Goal: Navigation & Orientation: Find specific page/section

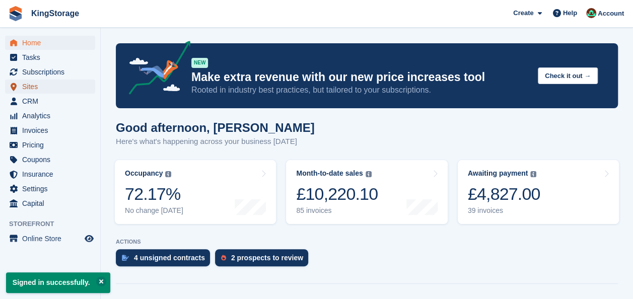
click at [53, 91] on span "Sites" at bounding box center [52, 87] width 60 height 14
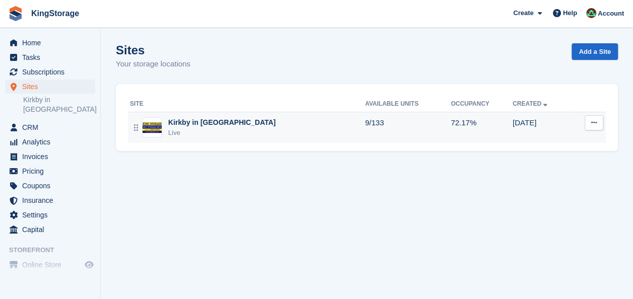
click at [217, 118] on div "Kirkby in [GEOGRAPHIC_DATA]" at bounding box center [221, 122] width 107 height 11
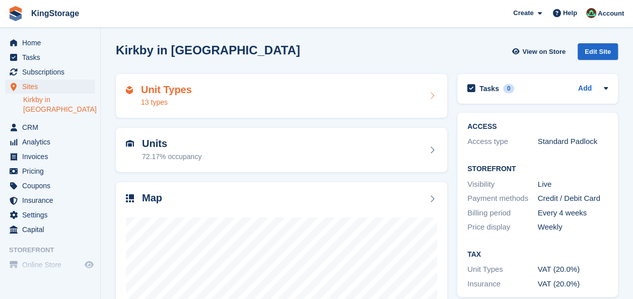
click at [171, 97] on div "13 types" at bounding box center [166, 102] width 51 height 11
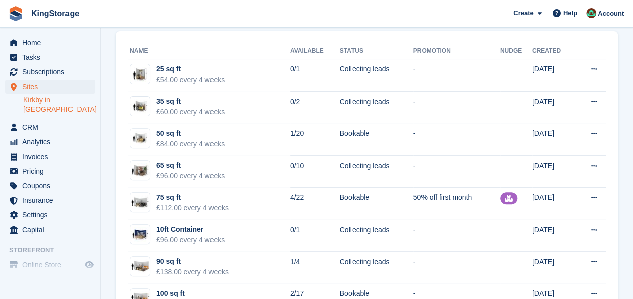
scroll to position [123, 0]
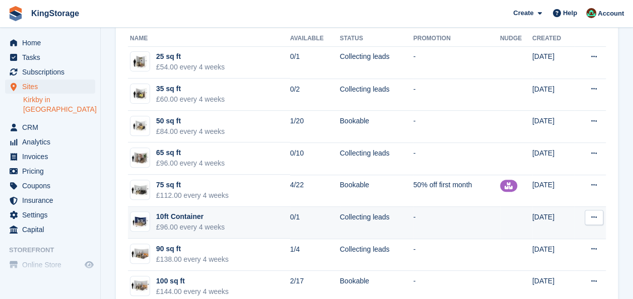
click at [195, 224] on div "£96.00 every 4 weeks" at bounding box center [190, 227] width 69 height 11
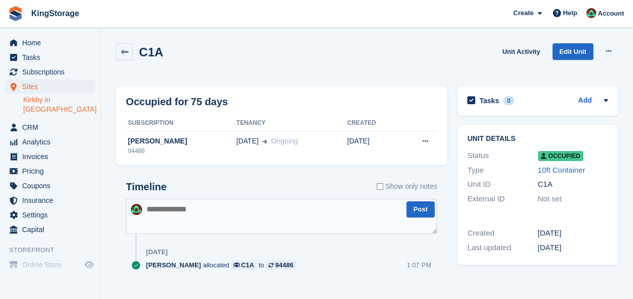
scroll to position [14, 0]
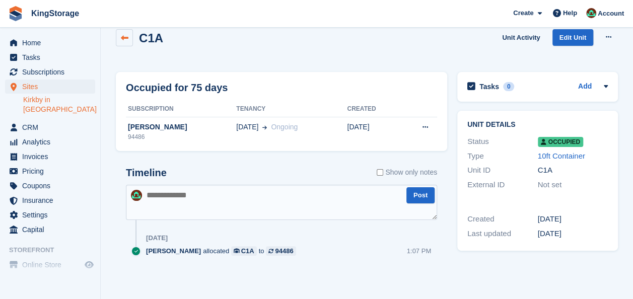
click at [124, 36] on icon at bounding box center [125, 38] width 8 height 8
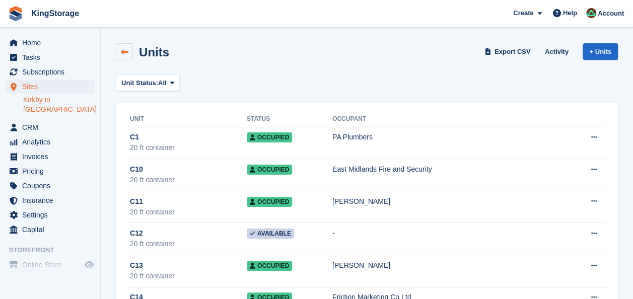
click at [127, 53] on icon at bounding box center [125, 52] width 8 height 8
